Goal: Transaction & Acquisition: Purchase product/service

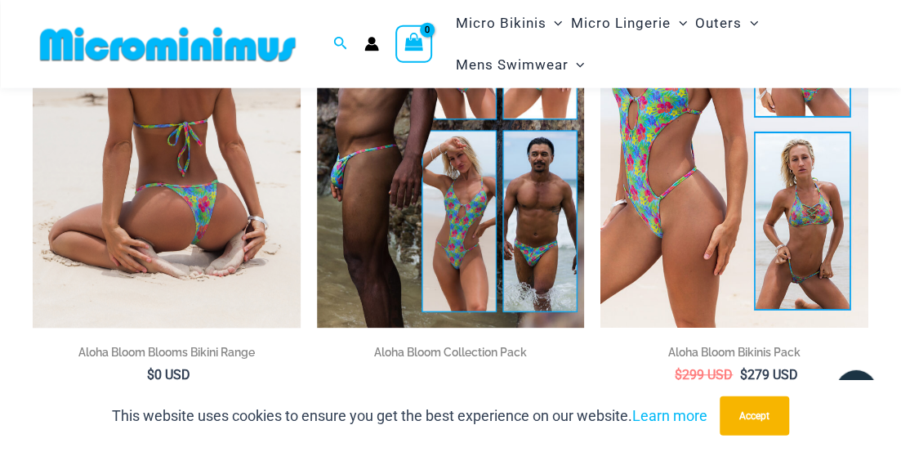
scroll to position [324, 0]
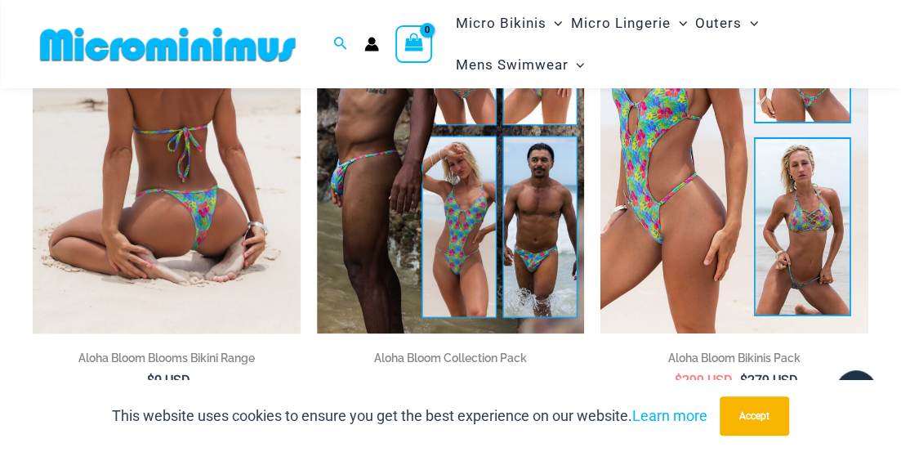
click at [183, 188] on img at bounding box center [167, 131] width 268 height 401
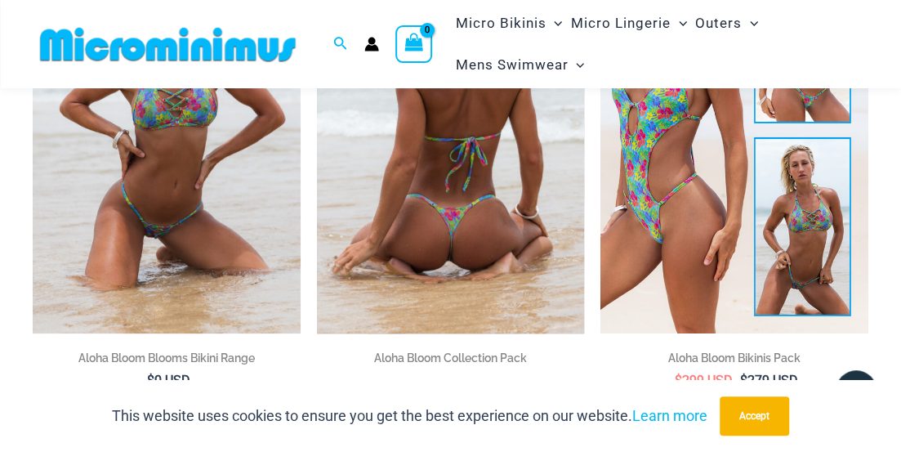
click at [476, 207] on img at bounding box center [451, 132] width 268 height 402
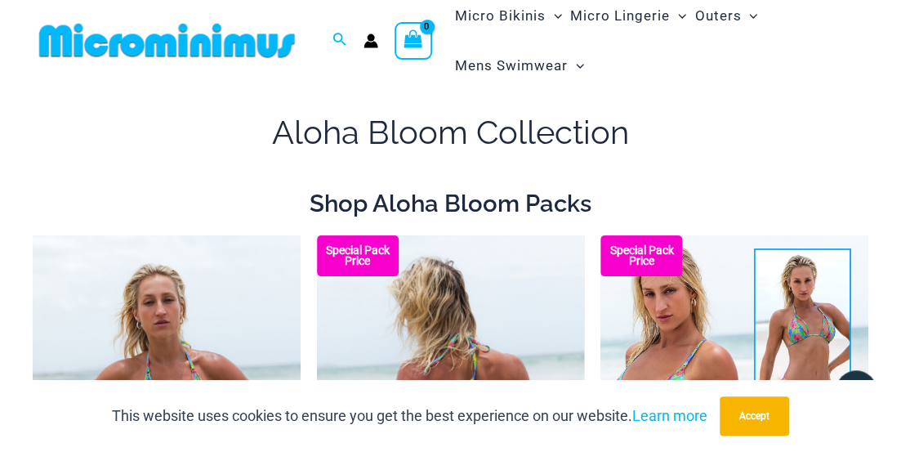
scroll to position [0, 0]
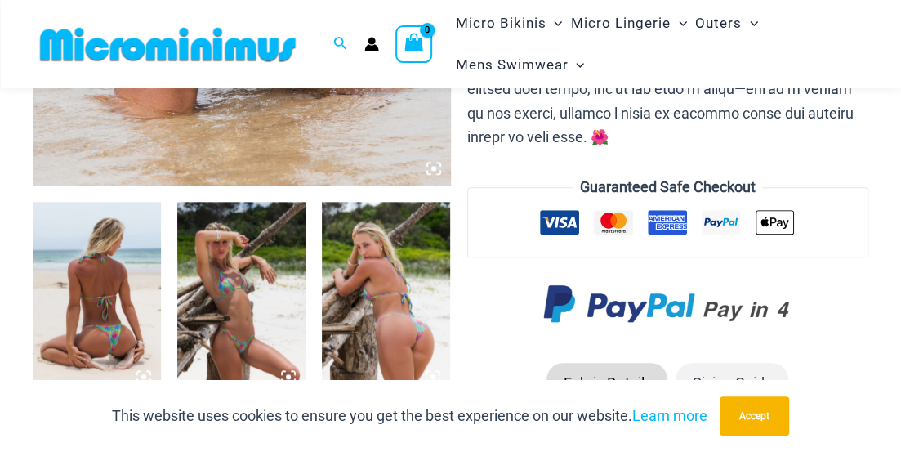
scroll to position [578, 0]
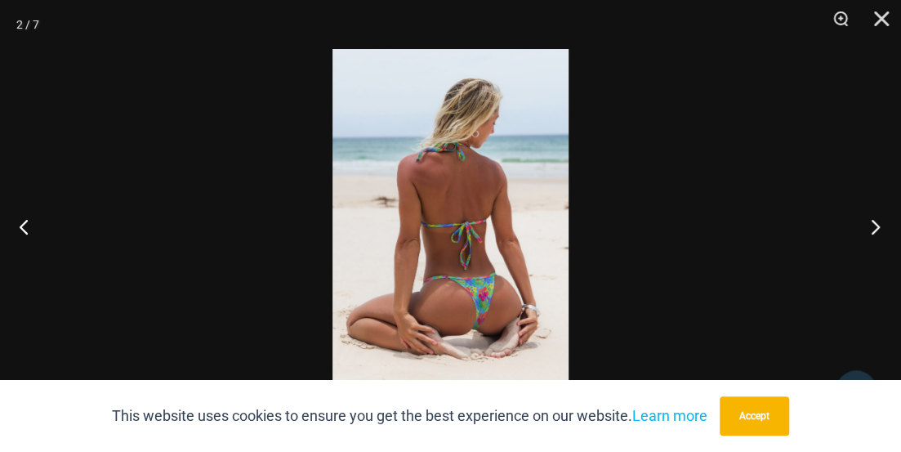
click at [874, 228] on button "Next" at bounding box center [870, 226] width 61 height 82
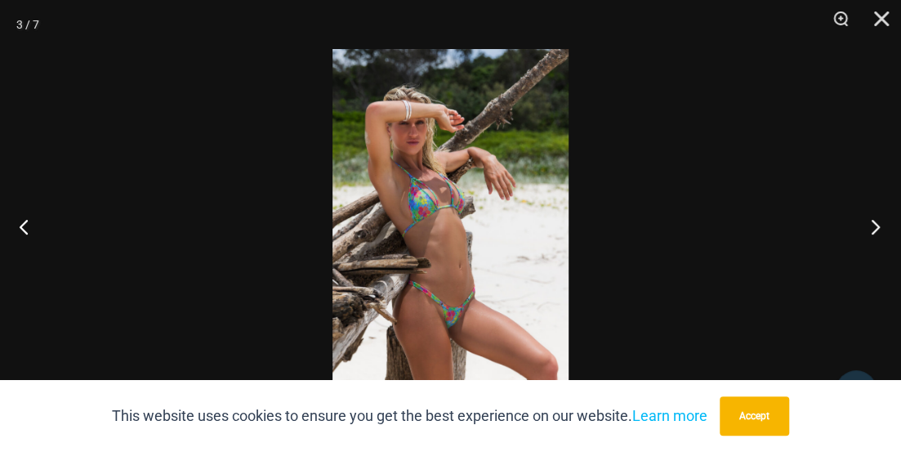
click at [867, 228] on button "Next" at bounding box center [870, 226] width 61 height 82
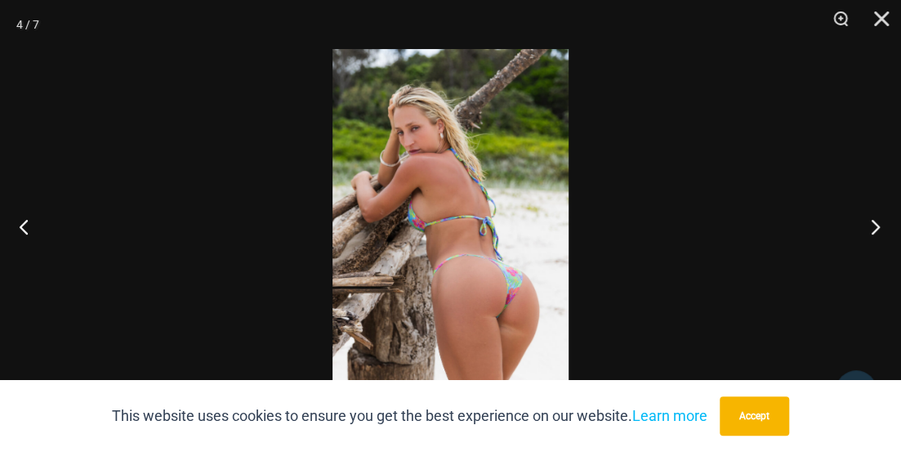
click at [869, 231] on button "Next" at bounding box center [870, 226] width 61 height 82
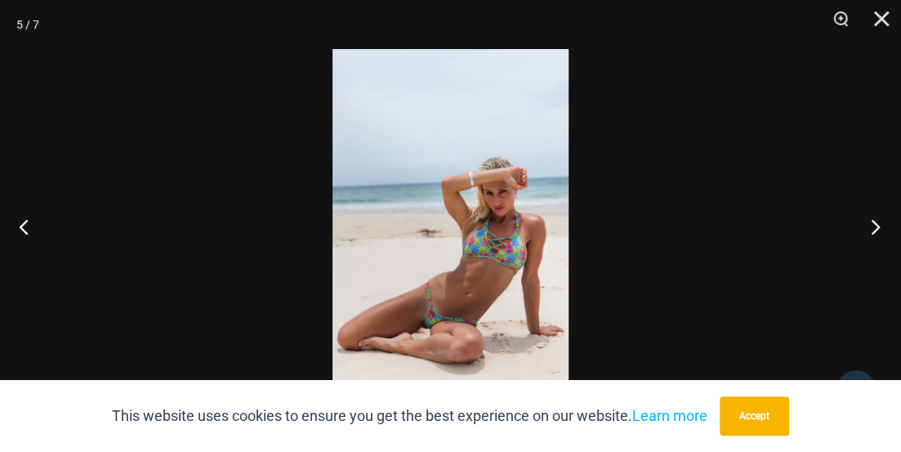
click at [878, 238] on button "Next" at bounding box center [870, 226] width 61 height 82
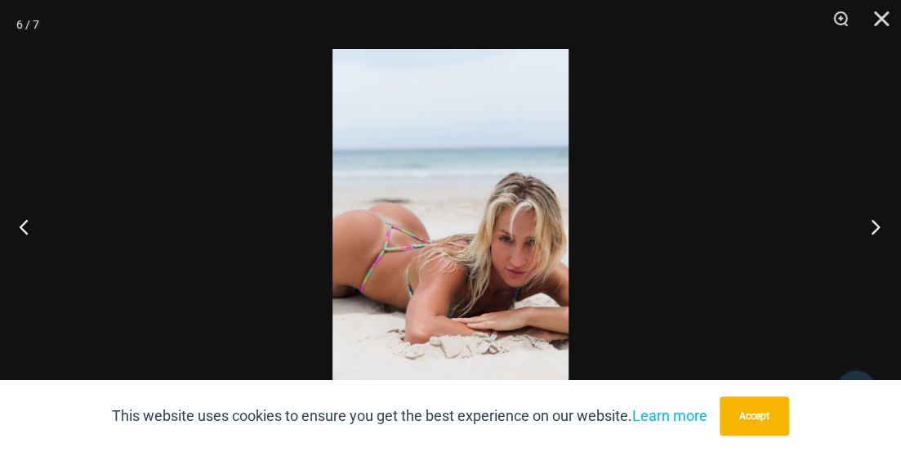
click at [868, 234] on button "Next" at bounding box center [870, 226] width 61 height 82
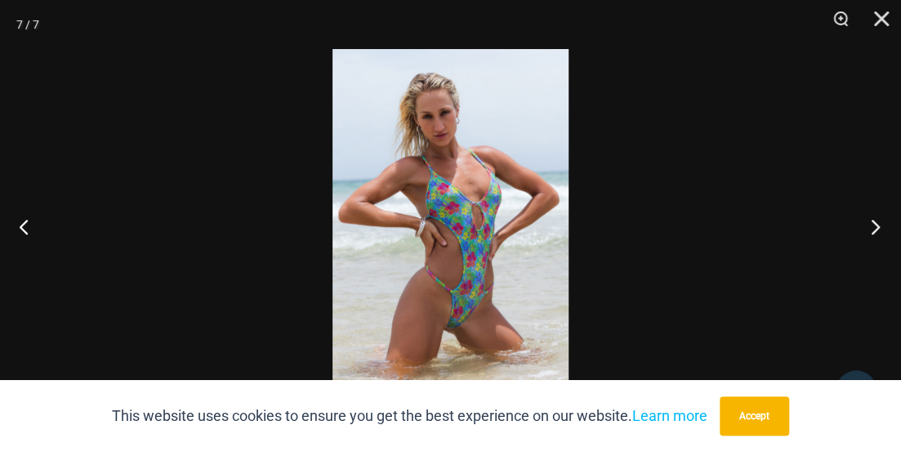
click at [842, 257] on button "Next" at bounding box center [870, 226] width 61 height 82
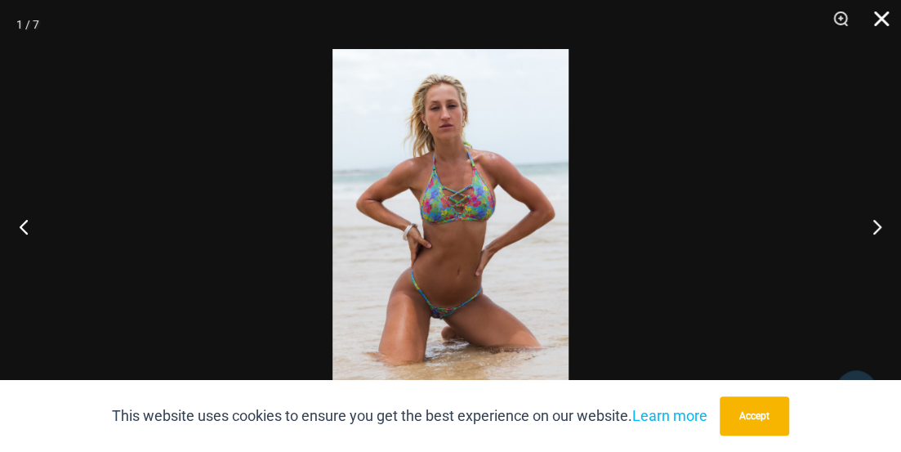
click at [888, 14] on button "Close" at bounding box center [875, 24] width 41 height 49
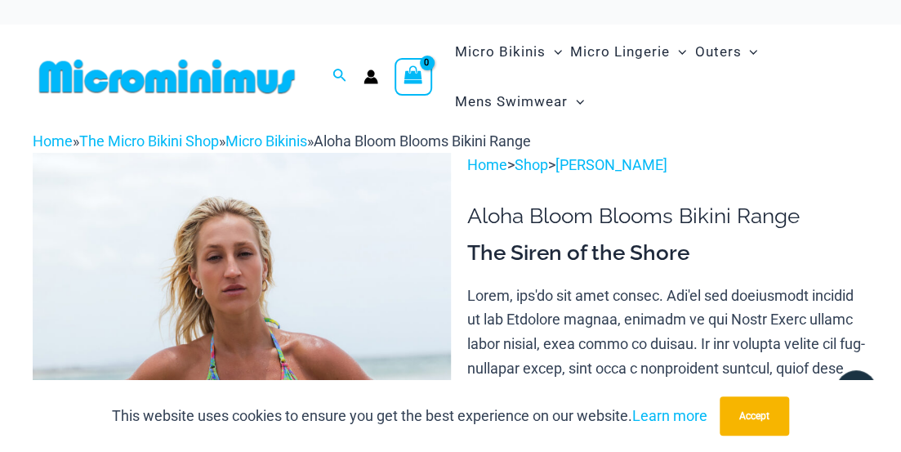
scroll to position [1, 0]
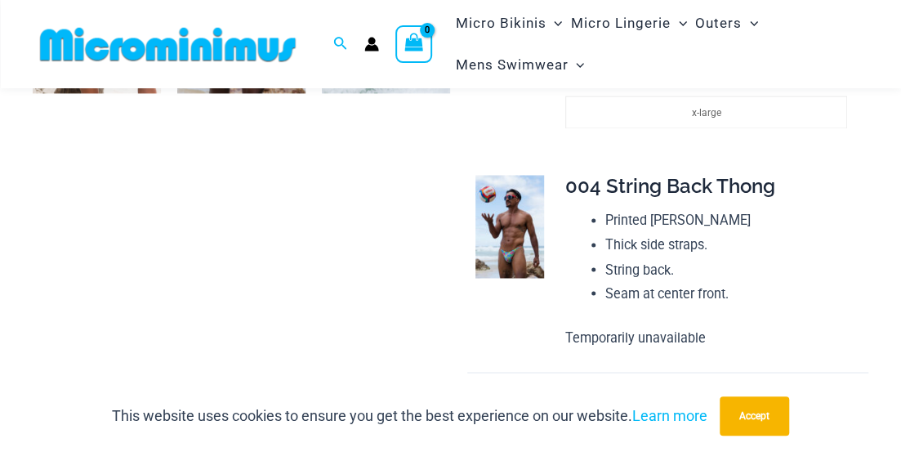
scroll to position [1088, 0]
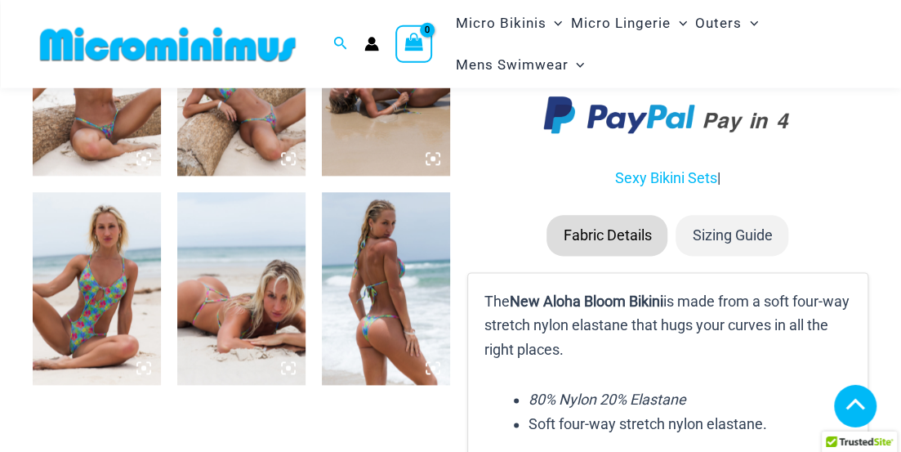
scroll to position [595, 0]
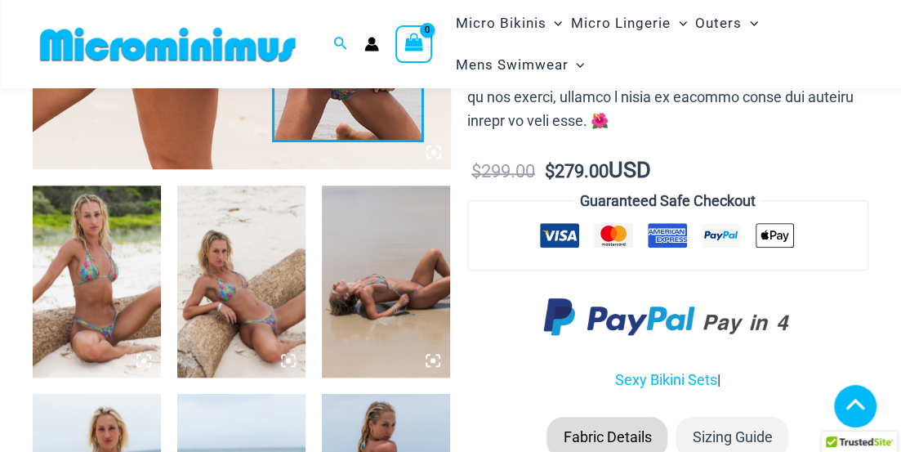
click at [120, 275] on img at bounding box center [97, 281] width 128 height 193
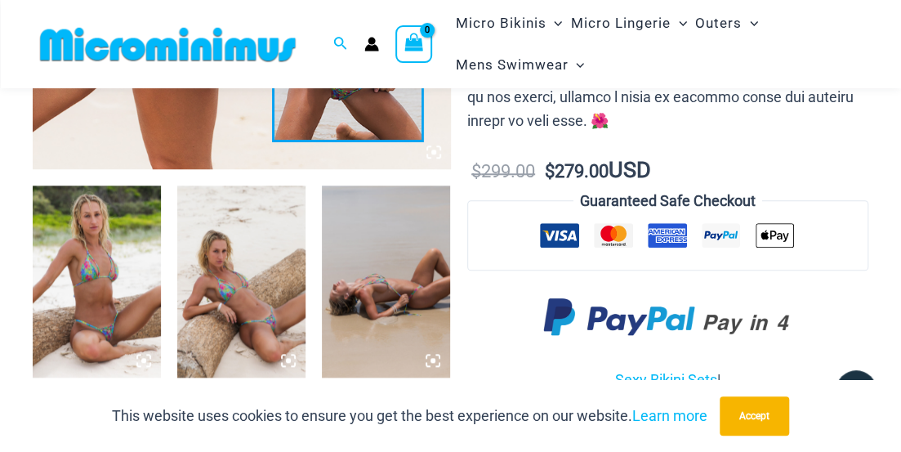
click at [84, 281] on img at bounding box center [97, 281] width 128 height 193
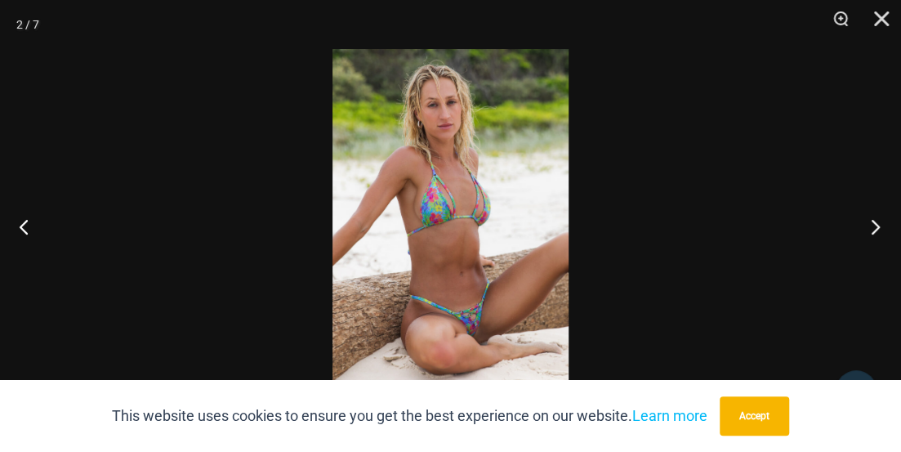
click at [871, 232] on button "Next" at bounding box center [870, 226] width 61 height 82
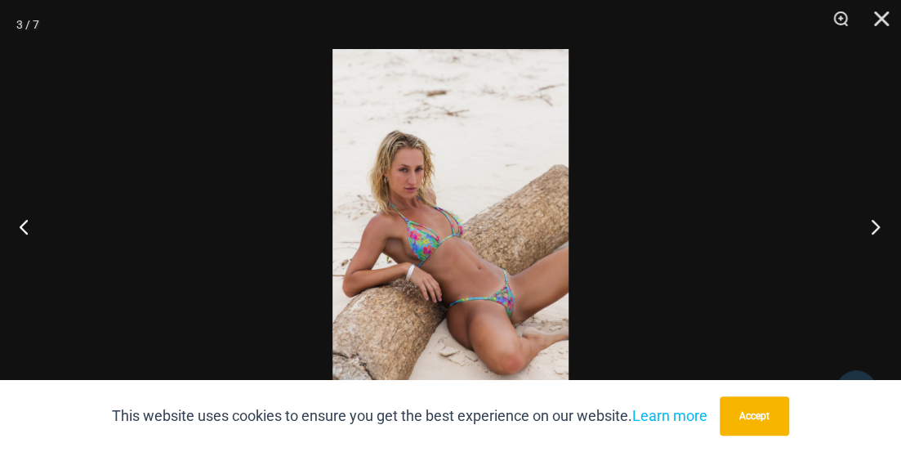
click at [881, 225] on button "Next" at bounding box center [870, 226] width 61 height 82
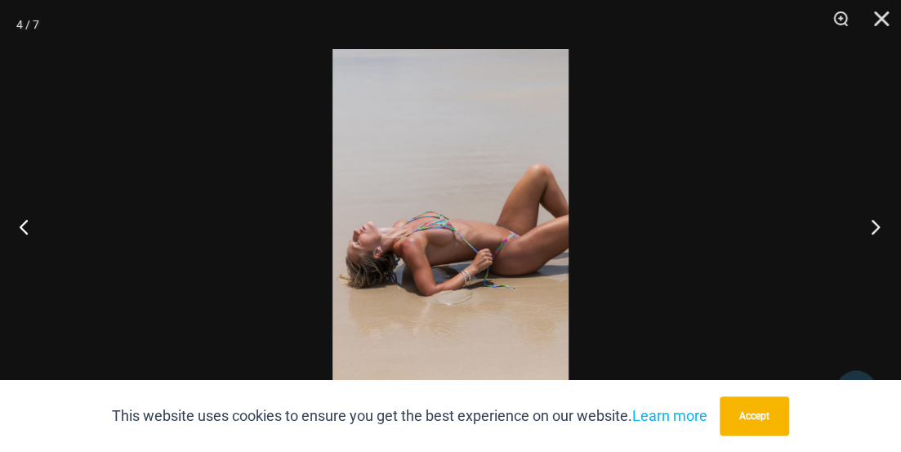
click at [877, 227] on button "Next" at bounding box center [870, 226] width 61 height 82
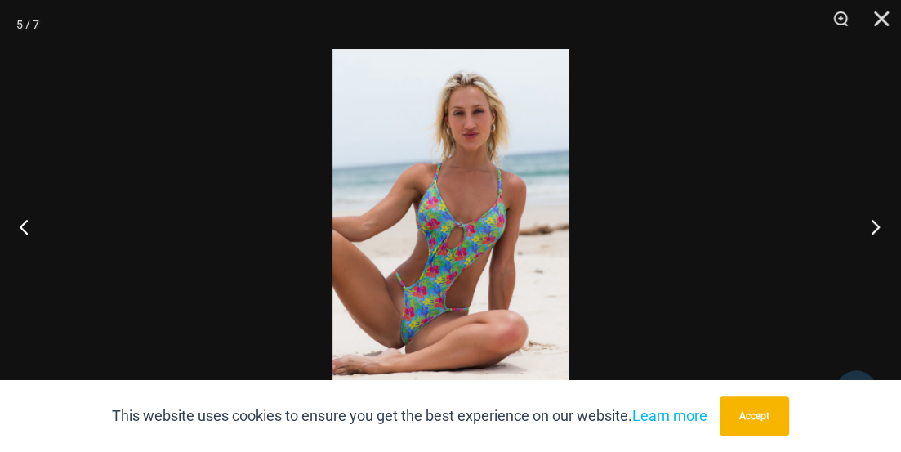
click at [881, 228] on button "Next" at bounding box center [870, 226] width 61 height 82
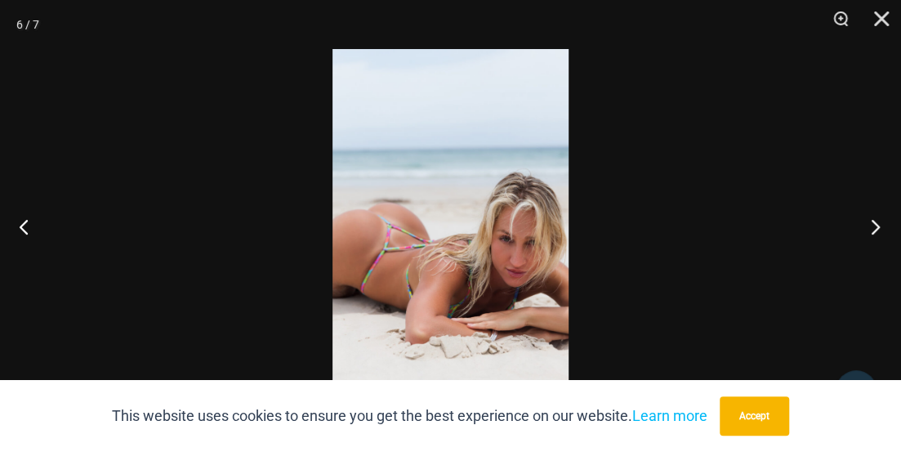
click at [857, 226] on button "Next" at bounding box center [870, 226] width 61 height 82
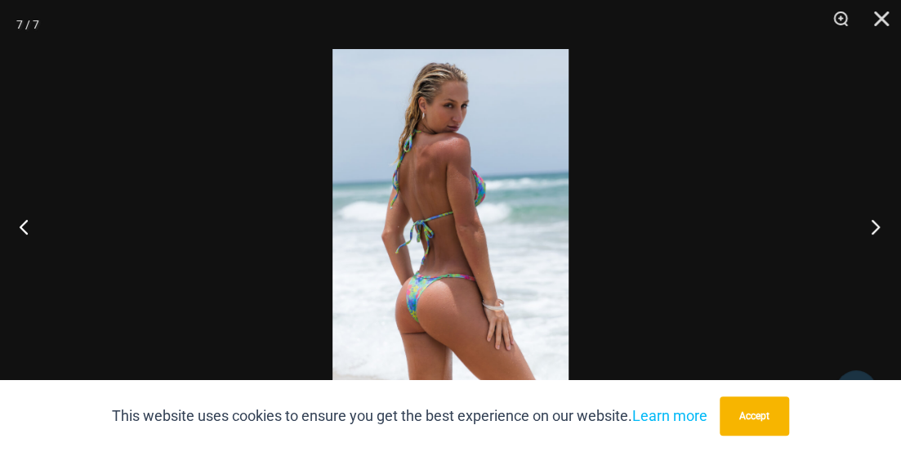
click at [870, 225] on button "Next" at bounding box center [870, 226] width 61 height 82
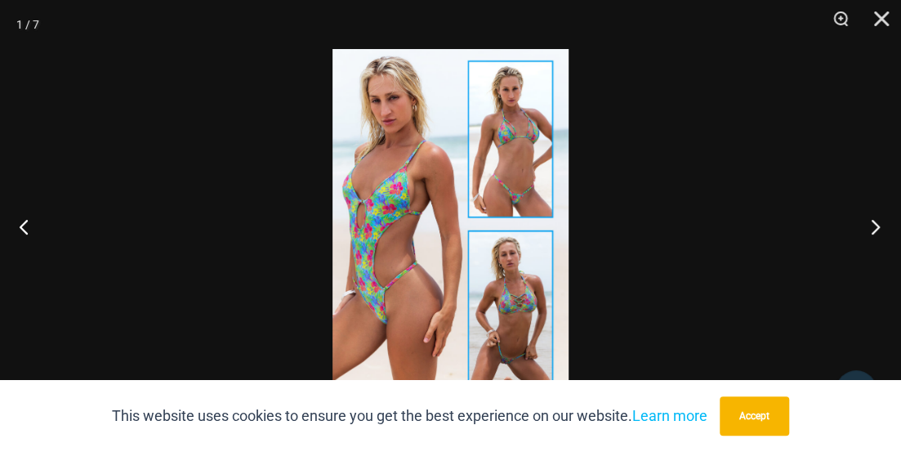
click at [860, 213] on button "Next" at bounding box center [870, 226] width 61 height 82
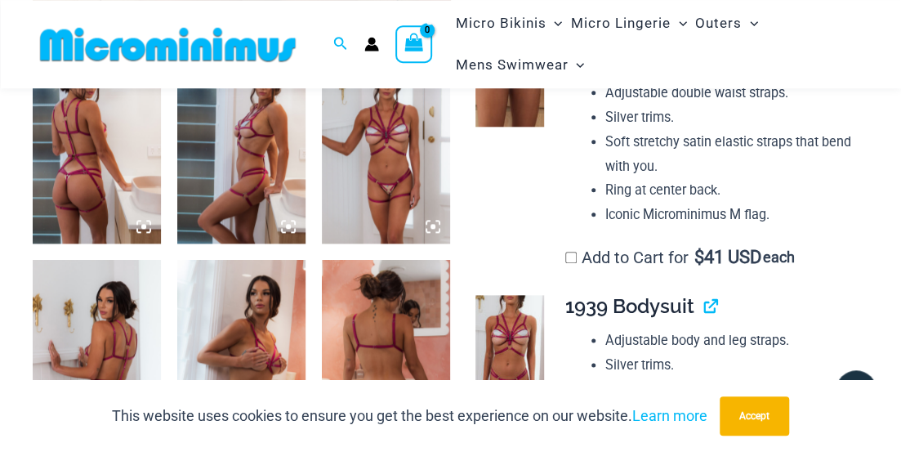
scroll to position [748, 0]
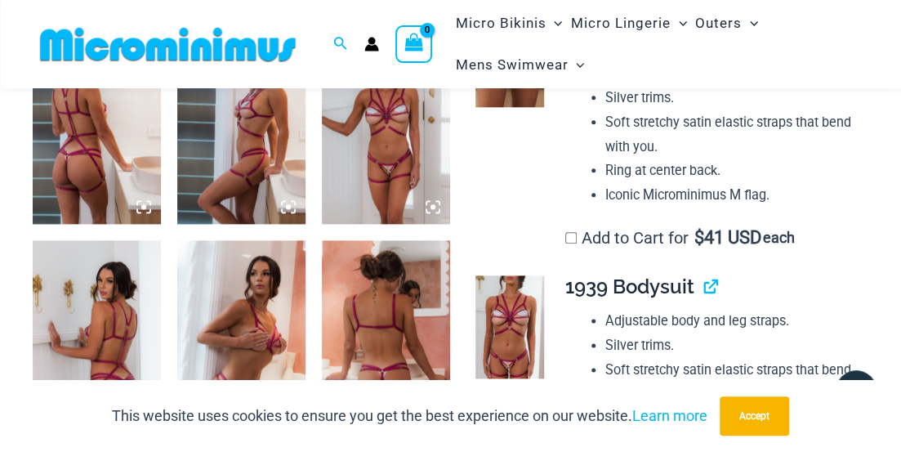
click at [86, 171] on img at bounding box center [97, 128] width 128 height 193
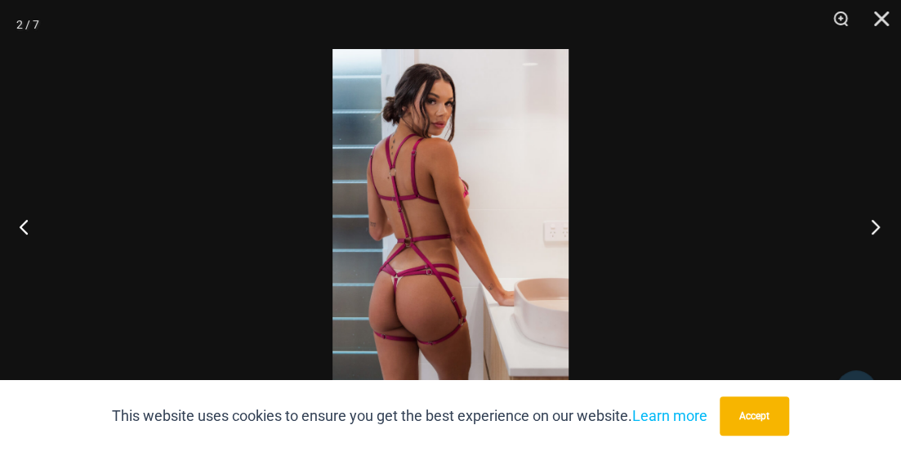
click at [875, 232] on button "Next" at bounding box center [870, 226] width 61 height 82
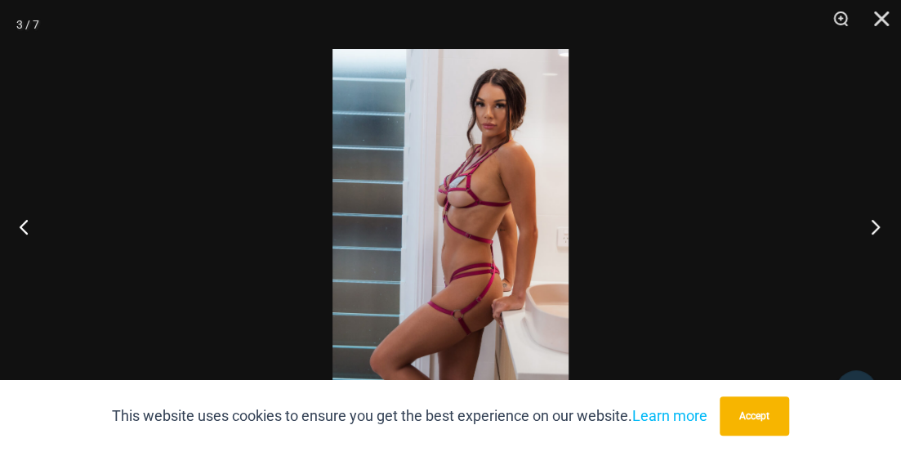
click at [875, 226] on button "Next" at bounding box center [870, 226] width 61 height 82
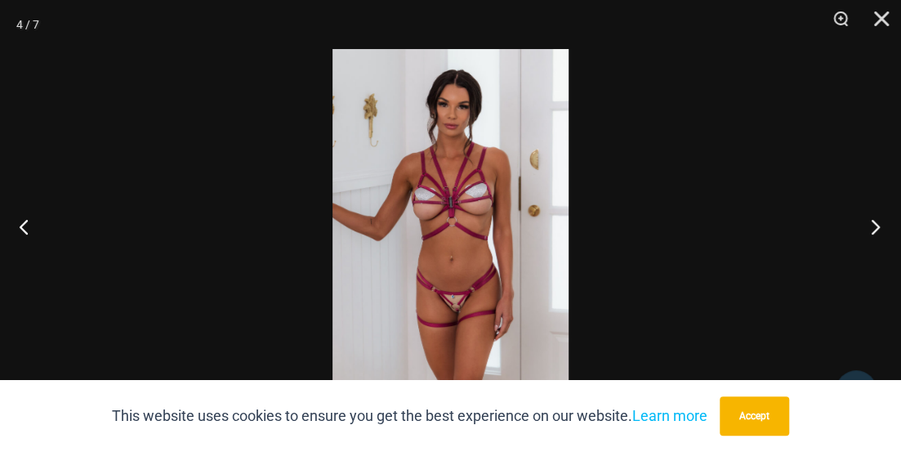
click at [876, 224] on button "Next" at bounding box center [870, 226] width 61 height 82
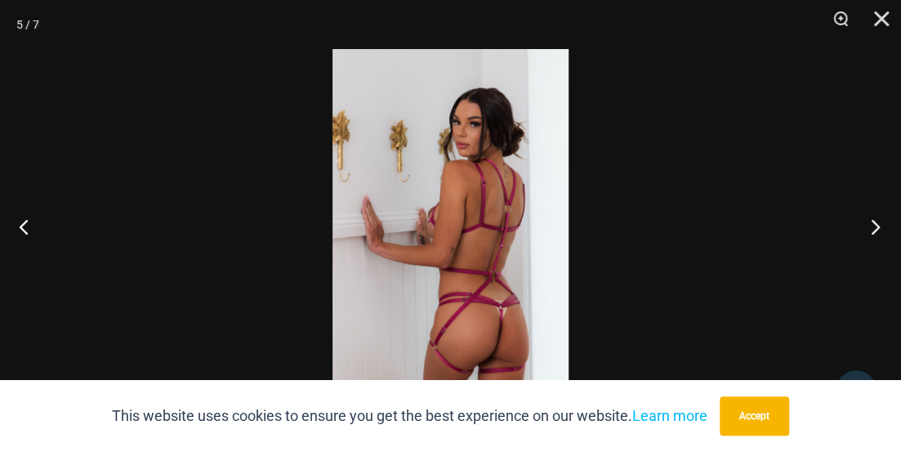
click at [877, 230] on button "Next" at bounding box center [870, 226] width 61 height 82
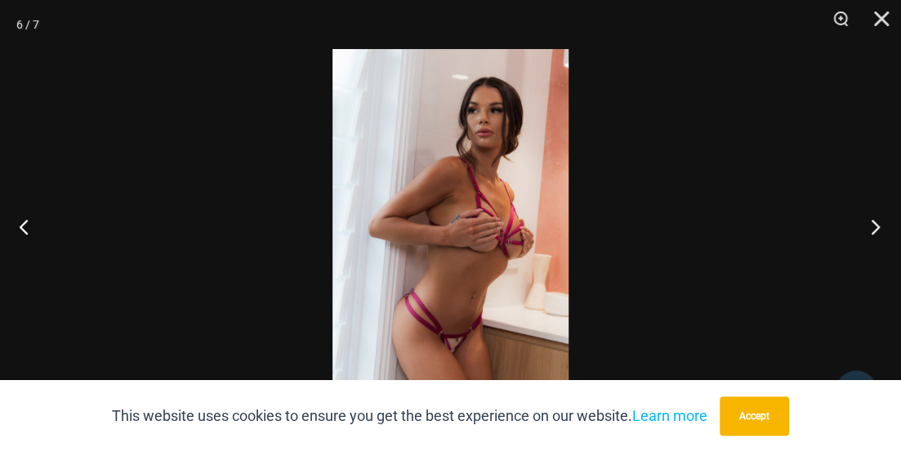
click at [870, 223] on button "Next" at bounding box center [870, 226] width 61 height 82
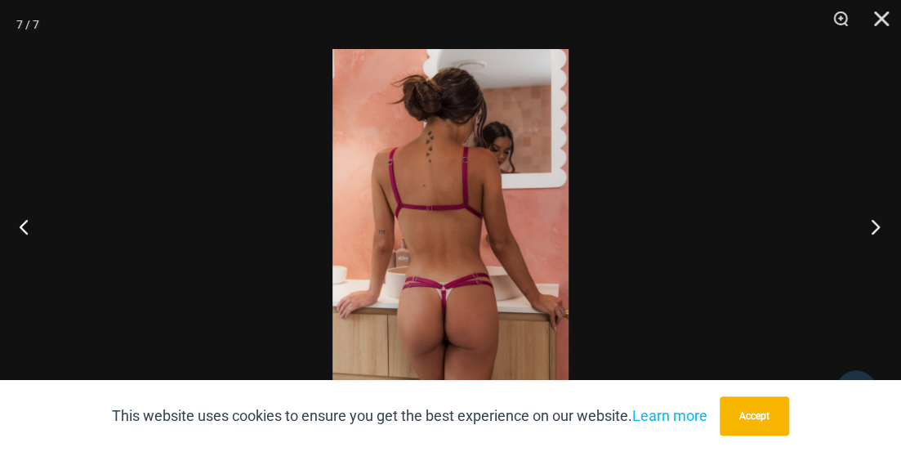
click at [864, 219] on button "Next" at bounding box center [870, 226] width 61 height 82
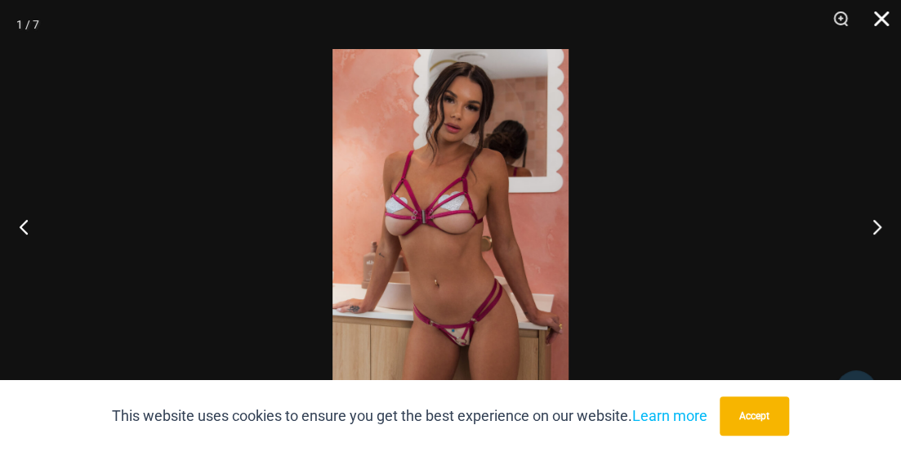
click at [880, 19] on button "Close" at bounding box center [875, 24] width 41 height 49
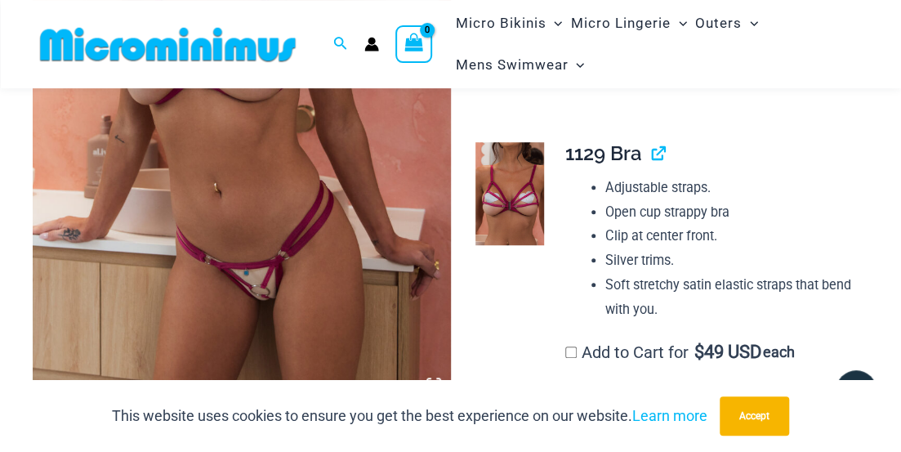
scroll to position [239, 0]
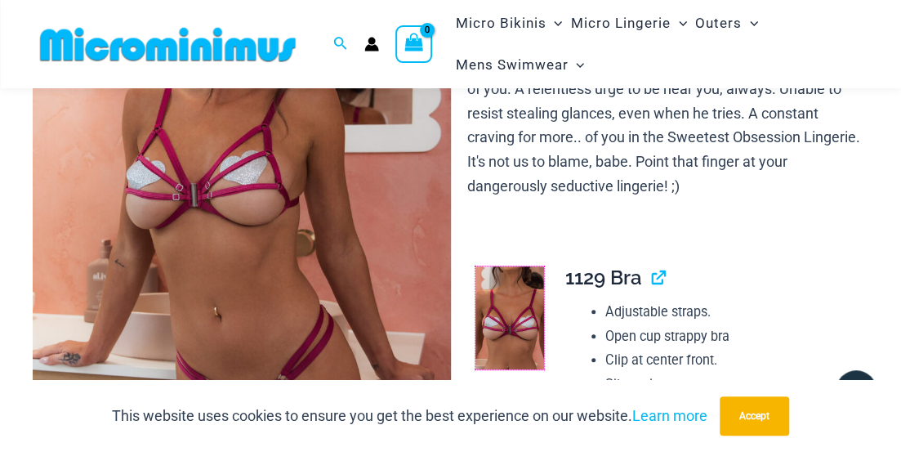
click at [519, 297] on link at bounding box center [509, 317] width 69 height 103
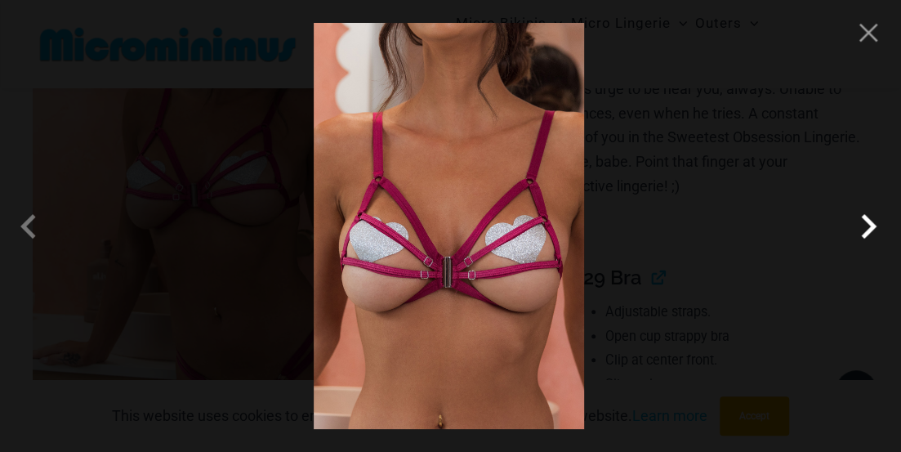
click at [862, 220] on span at bounding box center [868, 226] width 49 height 49
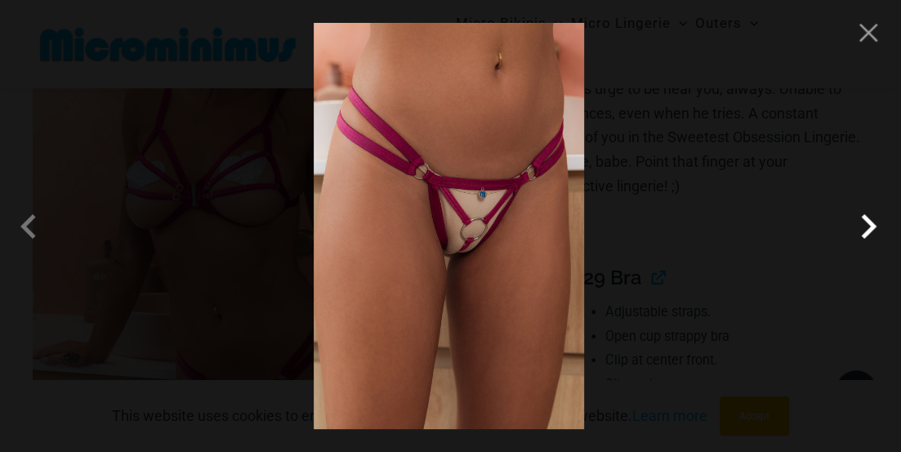
click at [862, 220] on span at bounding box center [868, 226] width 49 height 49
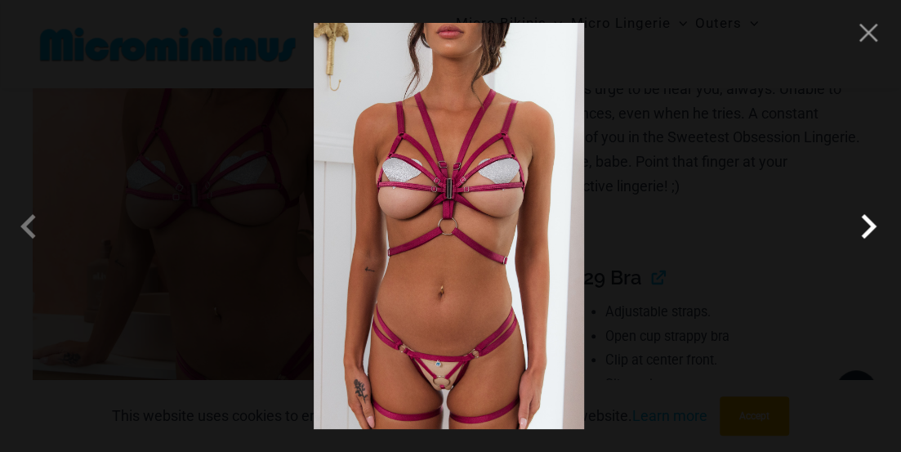
click at [862, 220] on span at bounding box center [868, 226] width 49 height 49
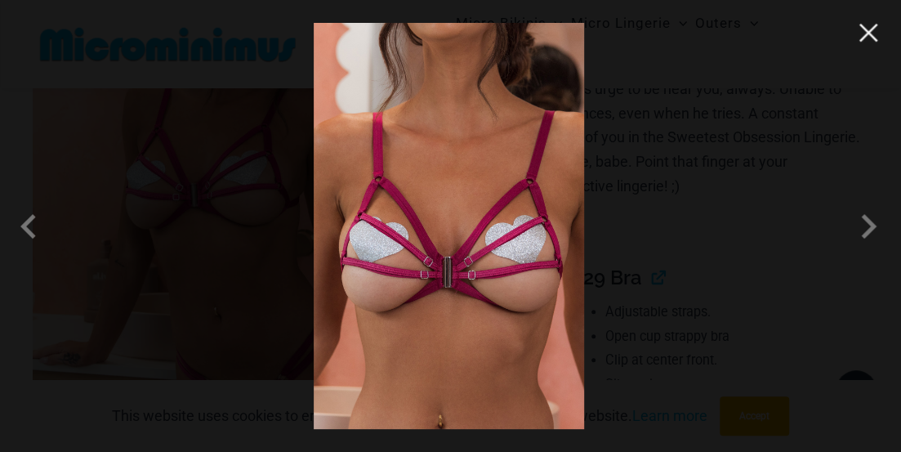
click at [869, 30] on button "Close" at bounding box center [868, 32] width 25 height 25
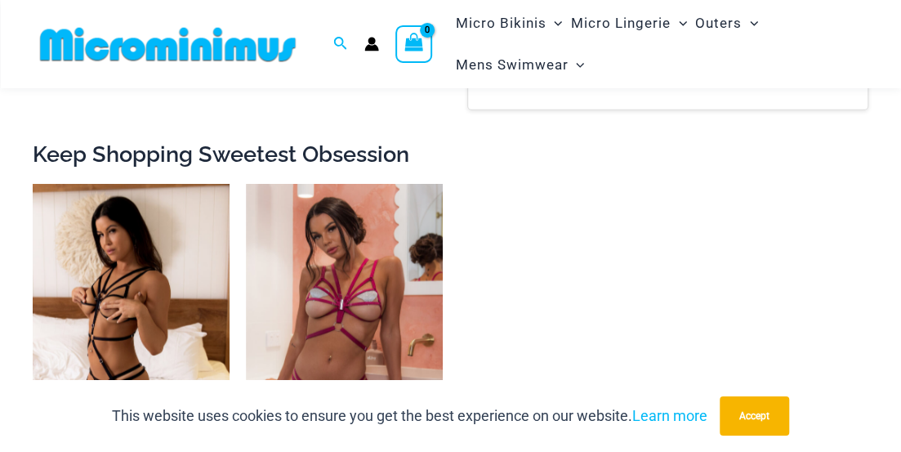
scroll to position [1938, 0]
